Goal: Transaction & Acquisition: Purchase product/service

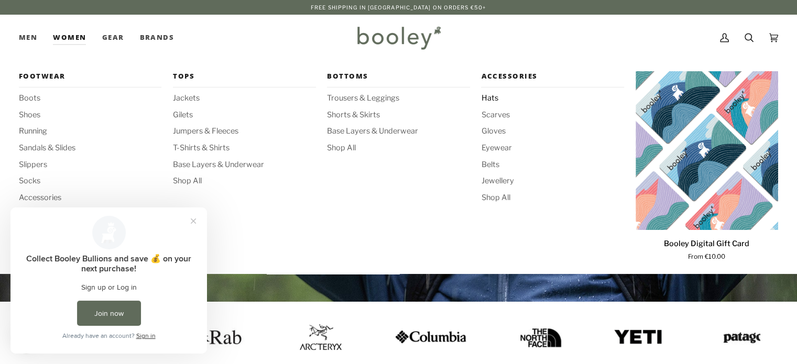
click at [485, 96] on span "Hats" at bounding box center [552, 99] width 143 height 12
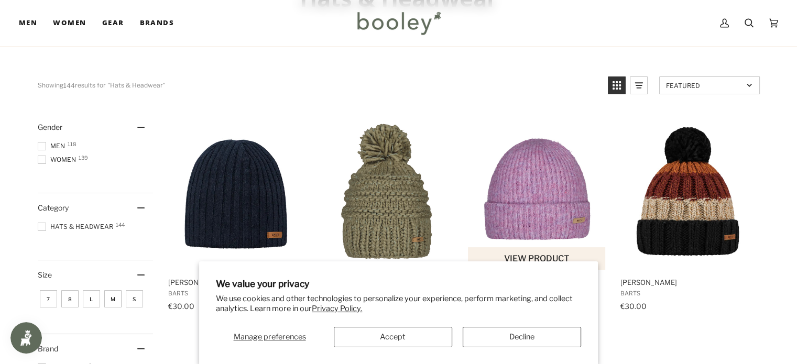
scroll to position [98, 0]
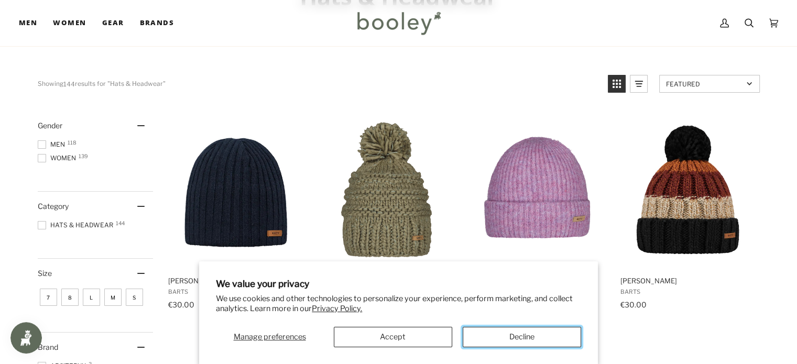
click at [532, 333] on button "Decline" at bounding box center [522, 337] width 118 height 20
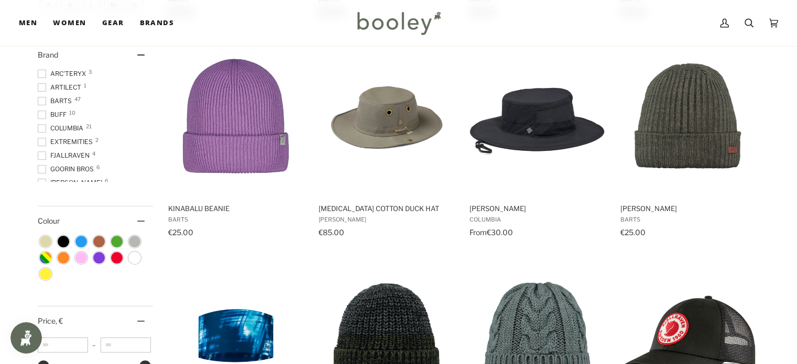
scroll to position [398, 0]
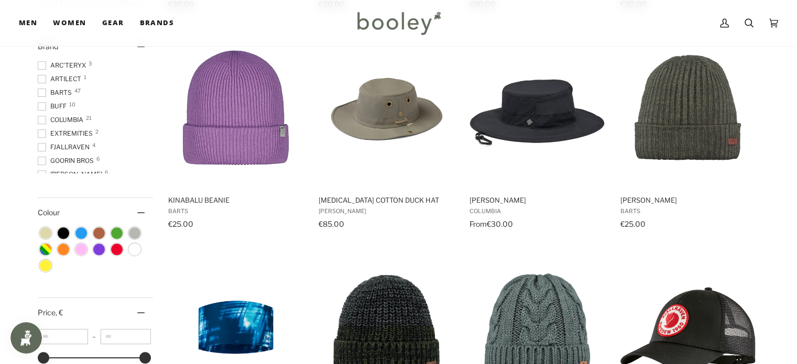
click at [41, 118] on span at bounding box center [42, 120] width 8 height 8
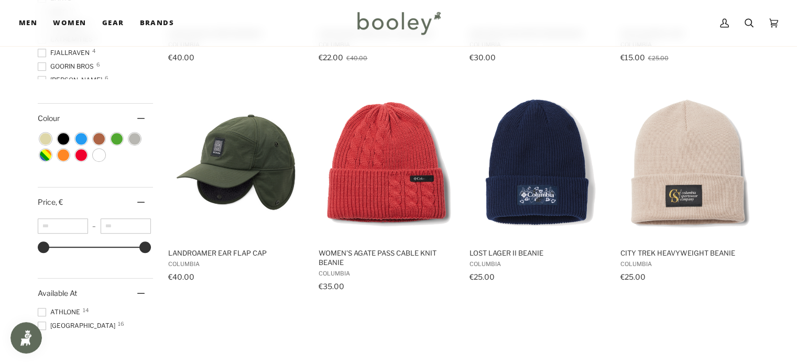
scroll to position [569, 0]
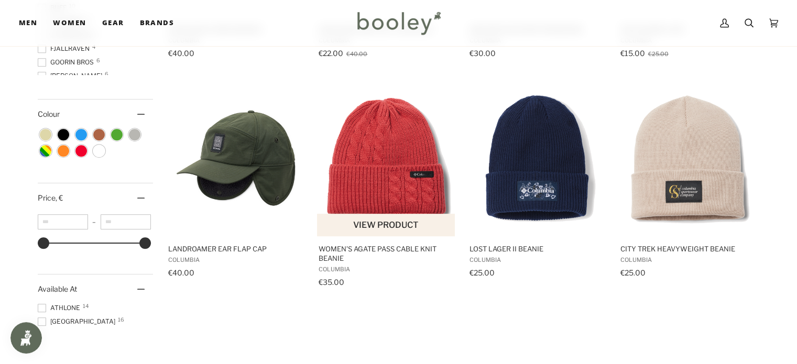
click at [382, 183] on img "Women's Agate Pass Cable Knit Beanie" at bounding box center [386, 158] width 139 height 139
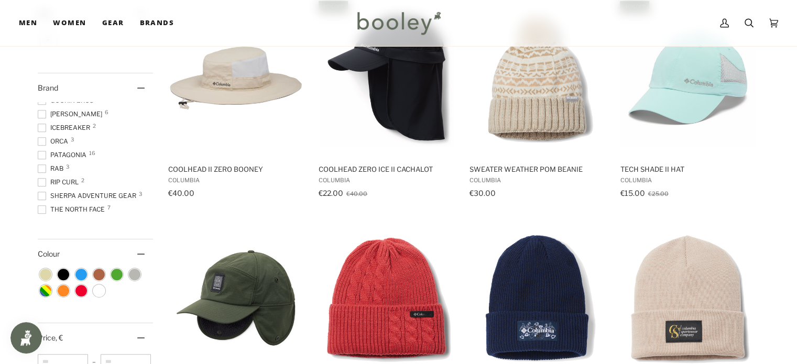
scroll to position [130, 0]
